Goal: Find specific page/section: Find specific page/section

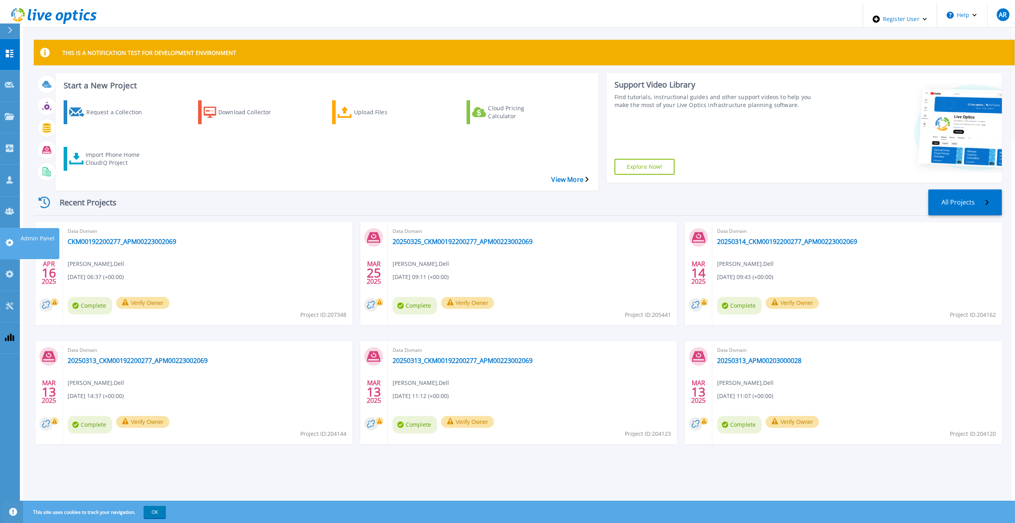
click at [9, 228] on link "Admin Panel Admin Panel" at bounding box center [10, 243] width 20 height 31
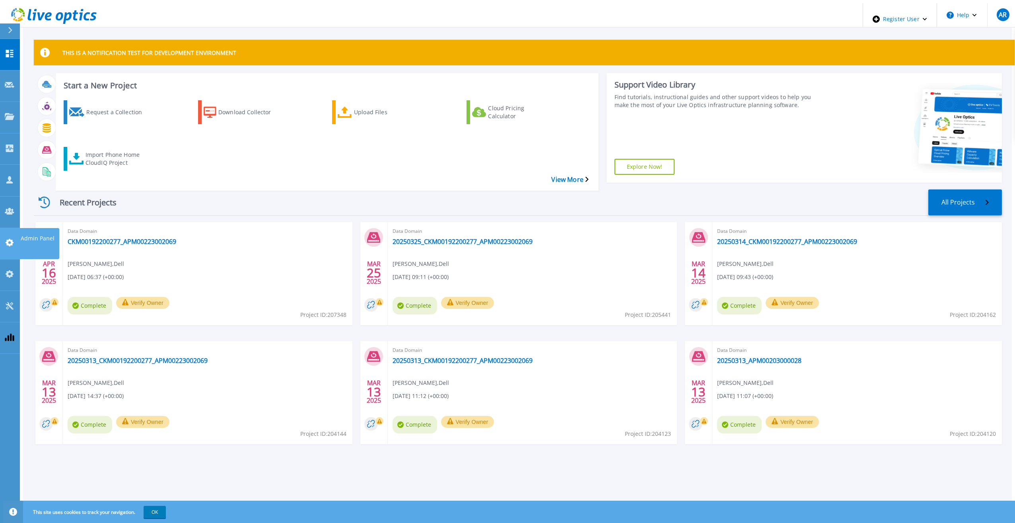
click at [14, 228] on link "Admin Panel Admin Panel" at bounding box center [10, 243] width 20 height 31
